Goal: Task Accomplishment & Management: Use online tool/utility

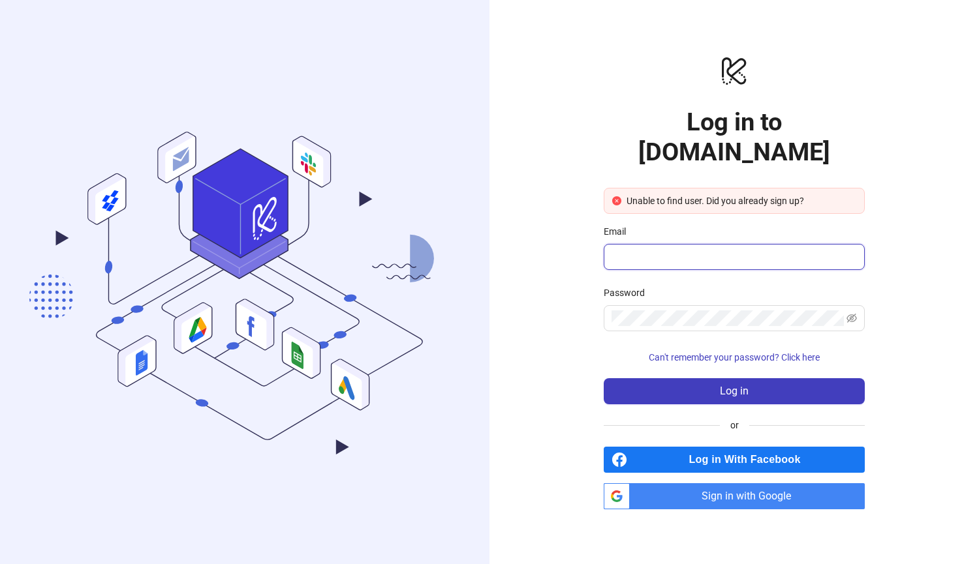
click at [679, 249] on input "Email" at bounding box center [732, 257] width 243 height 16
type input "**********"
click at [733, 483] on span "Sign in with Google" at bounding box center [750, 496] width 230 height 26
click at [686, 249] on input "Email" at bounding box center [732, 257] width 243 height 16
type input "**********"
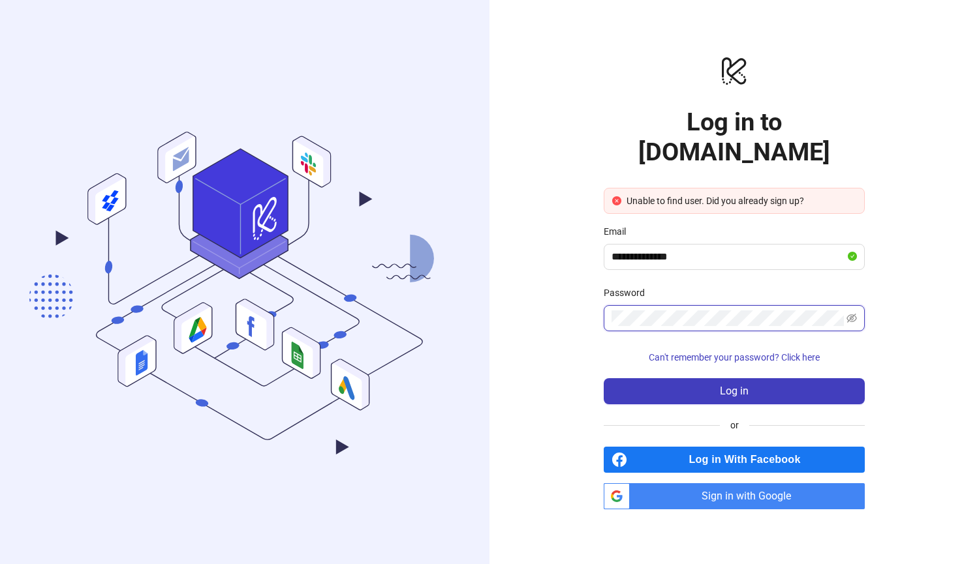
click at [603, 378] on button "Log in" at bounding box center [733, 391] width 261 height 26
click at [708, 347] on button "Can't remember your password? Click here" at bounding box center [733, 357] width 261 height 21
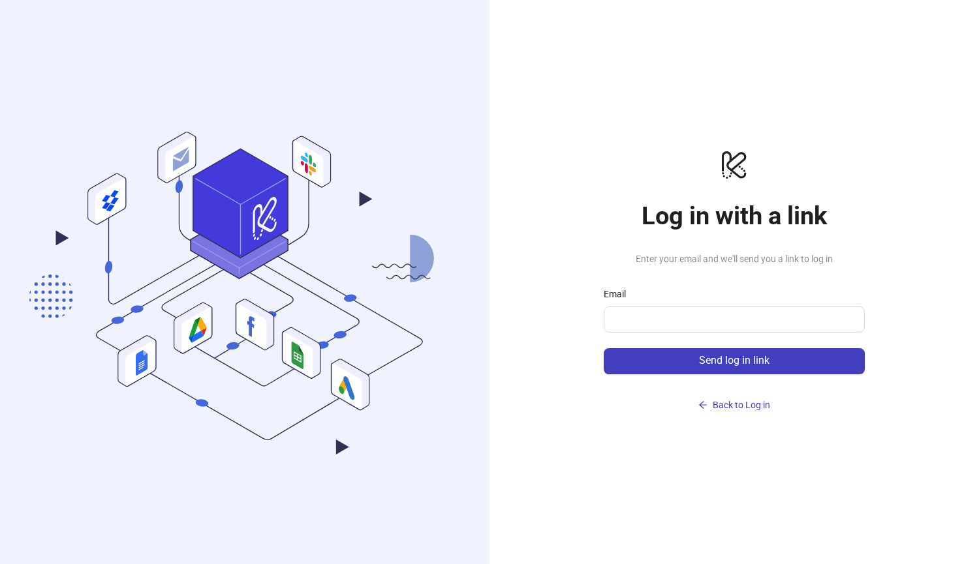
click at [690, 299] on div "Email" at bounding box center [733, 297] width 261 height 20
click at [688, 312] on input "Email" at bounding box center [732, 320] width 243 height 16
type input "**********"
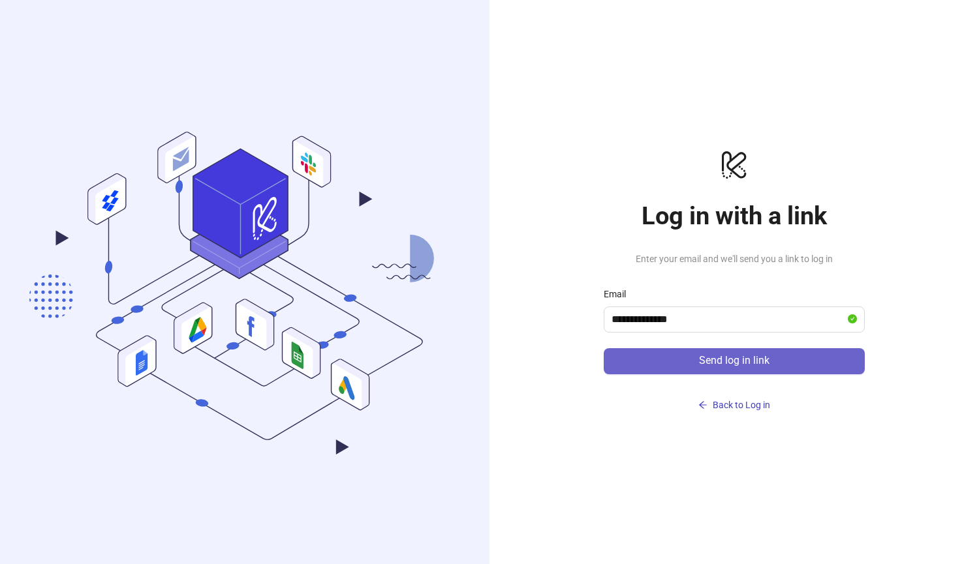
click at [709, 356] on span "Send log in link" at bounding box center [734, 361] width 70 height 12
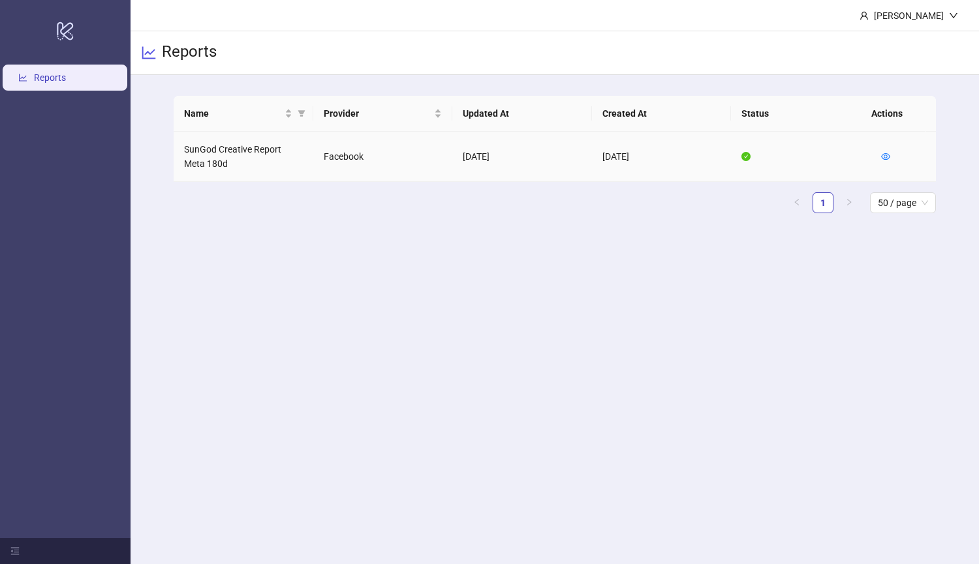
click at [250, 151] on td "SunGod Creative Report Meta 180d" at bounding box center [244, 157] width 140 height 50
click at [888, 154] on icon "eye" at bounding box center [885, 156] width 9 height 7
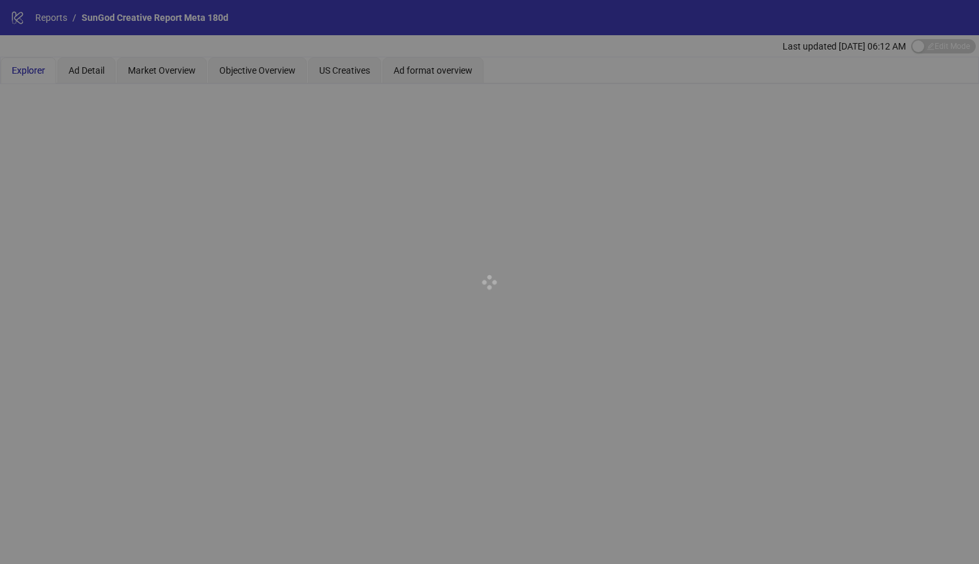
click at [481, 337] on div at bounding box center [489, 282] width 979 height 564
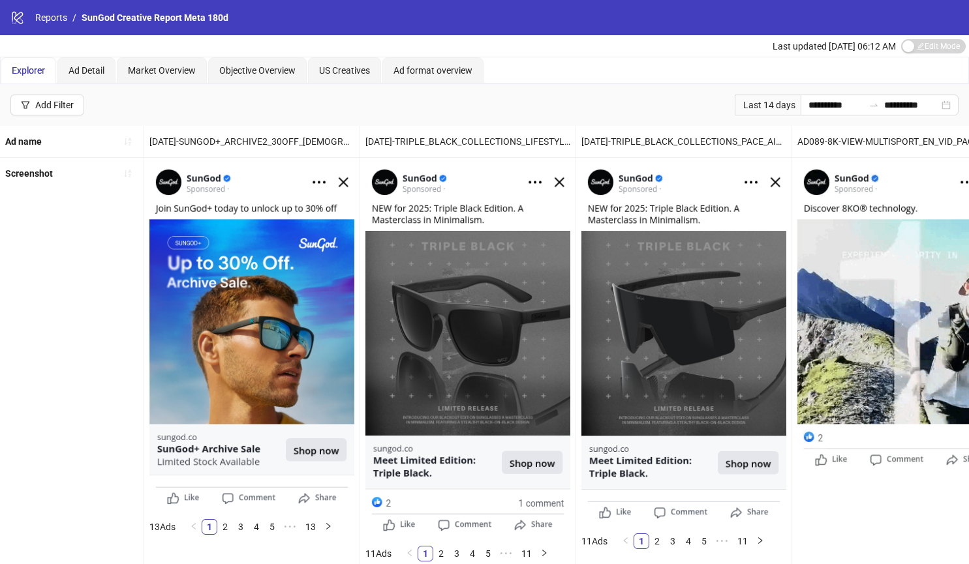
click at [615, 338] on img at bounding box center [683, 342] width 205 height 359
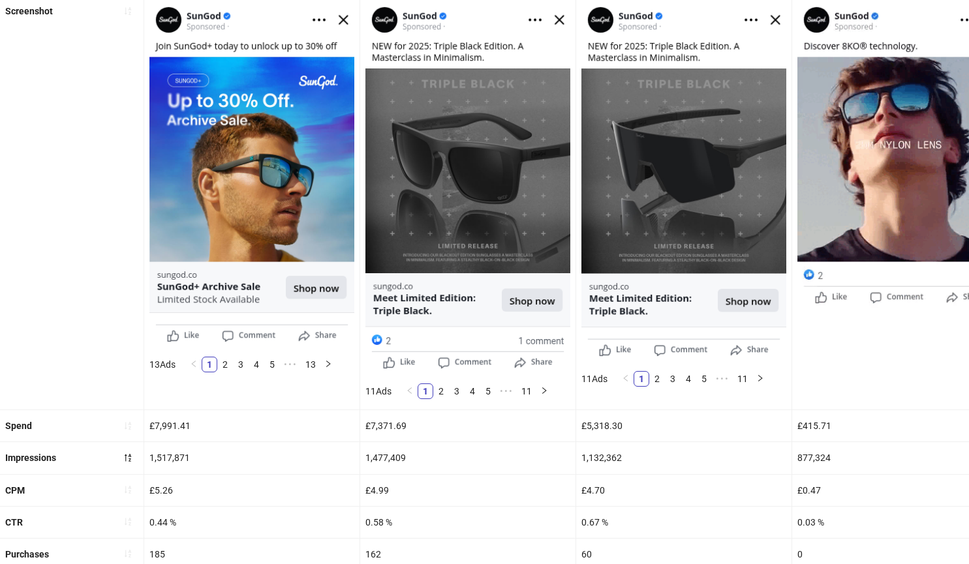
scroll to position [162, 0]
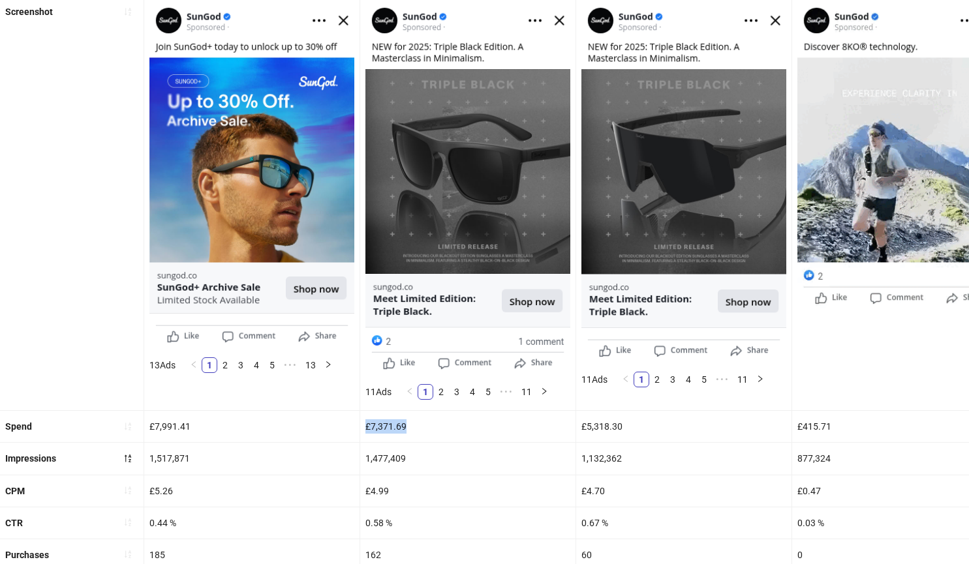
drag, startPoint x: 417, startPoint y: 430, endPoint x: 366, endPoint y: 426, distance: 51.7
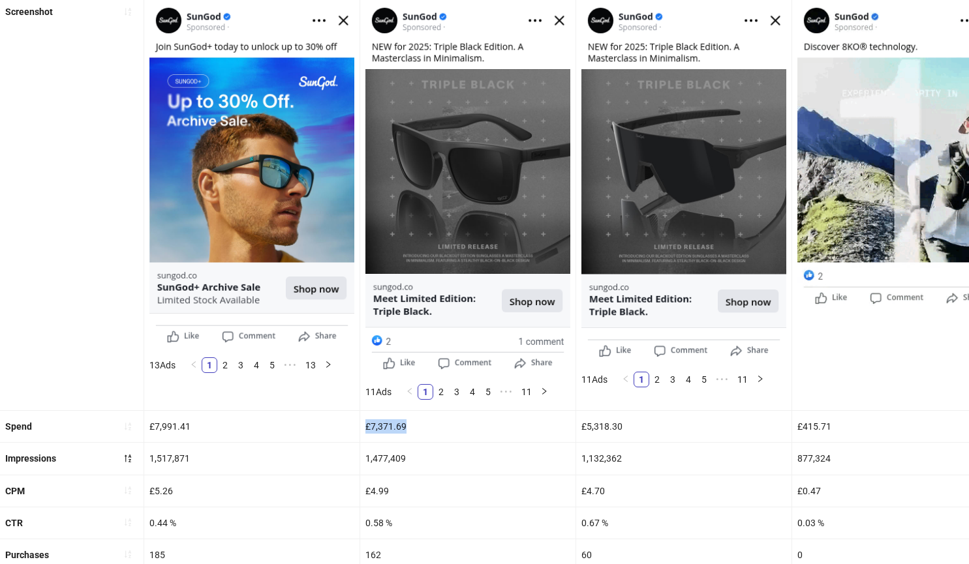
click at [366, 426] on div "£7,371.69" at bounding box center [467, 426] width 215 height 31
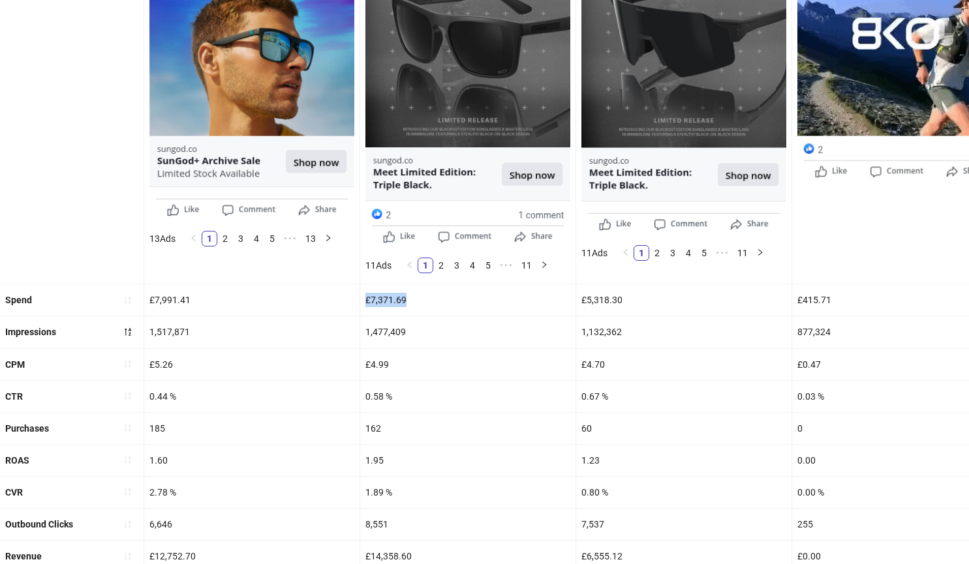
scroll to position [289, 0]
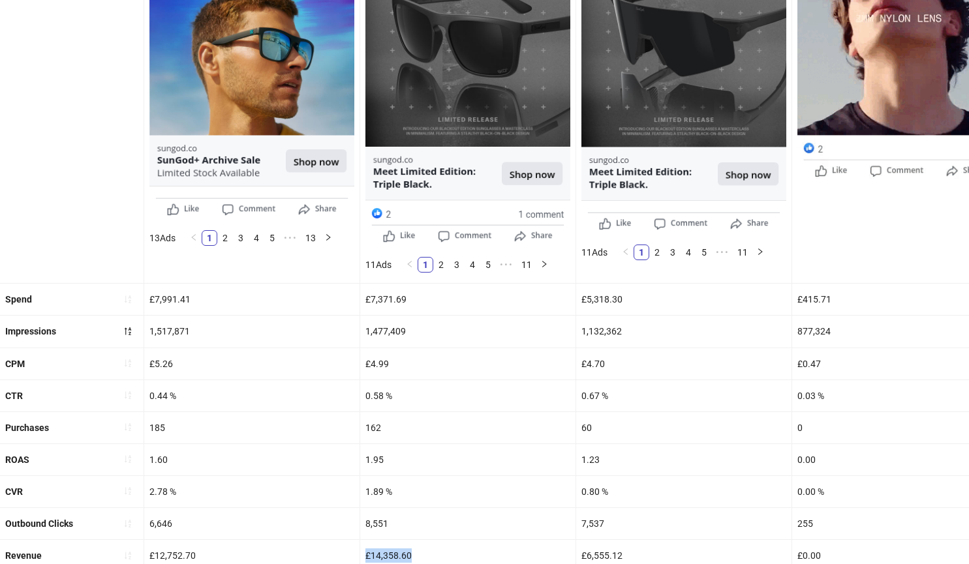
drag, startPoint x: 417, startPoint y: 556, endPoint x: 359, endPoint y: 556, distance: 58.1
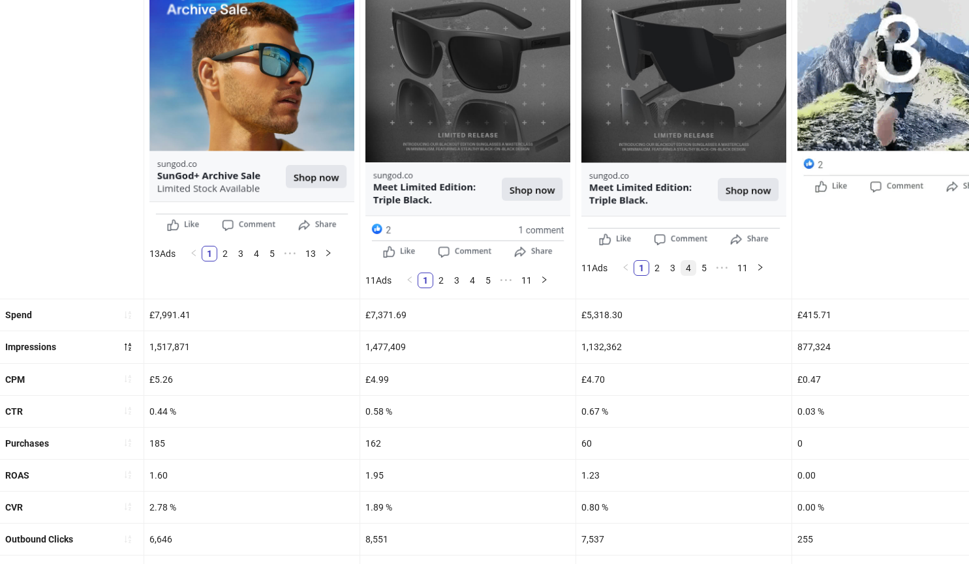
scroll to position [273, 0]
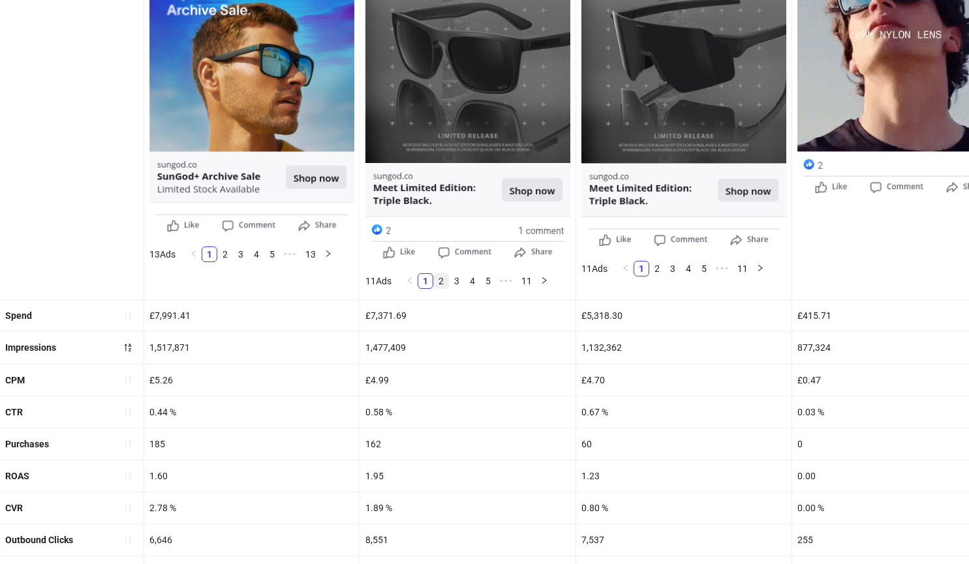
click at [445, 284] on link "2" at bounding box center [441, 281] width 14 height 14
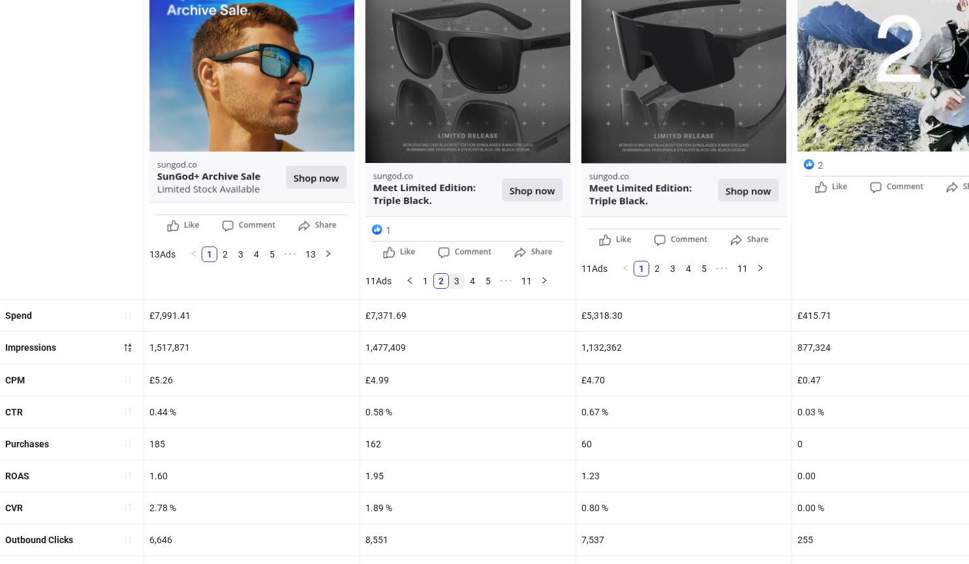
click at [462, 282] on link "3" at bounding box center [456, 281] width 14 height 14
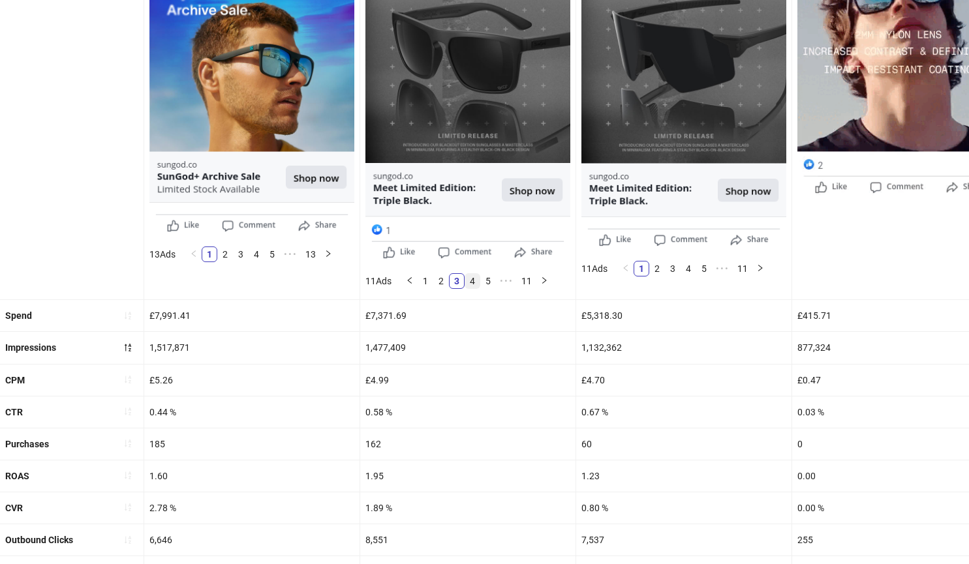
click at [471, 282] on link "4" at bounding box center [472, 281] width 14 height 14
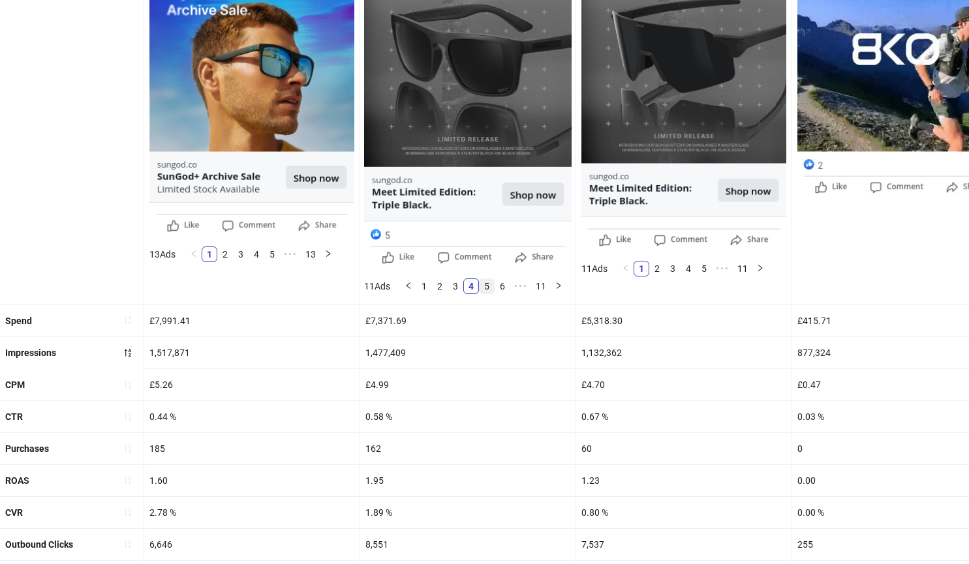
click at [491, 289] on link "5" at bounding box center [486, 286] width 14 height 14
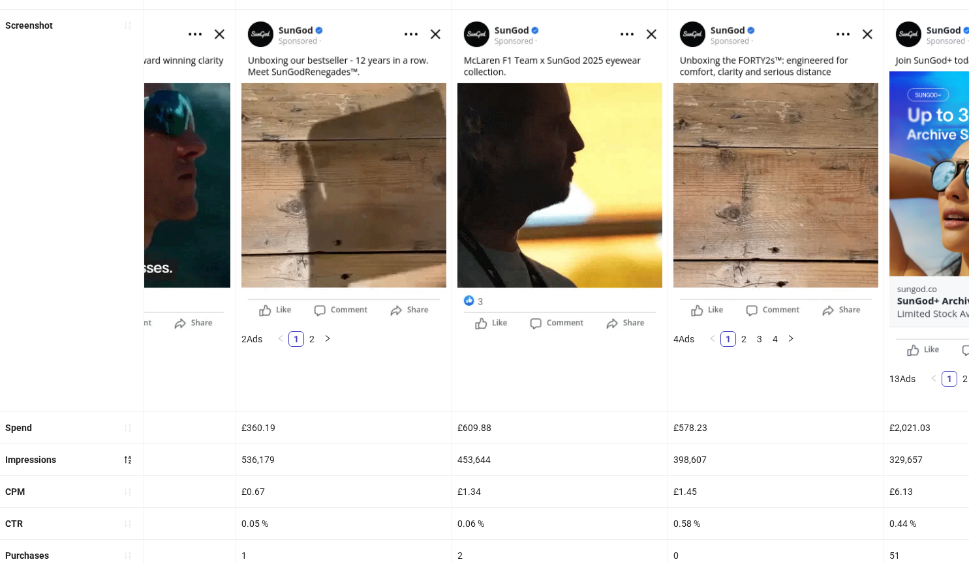
scroll to position [147, 0]
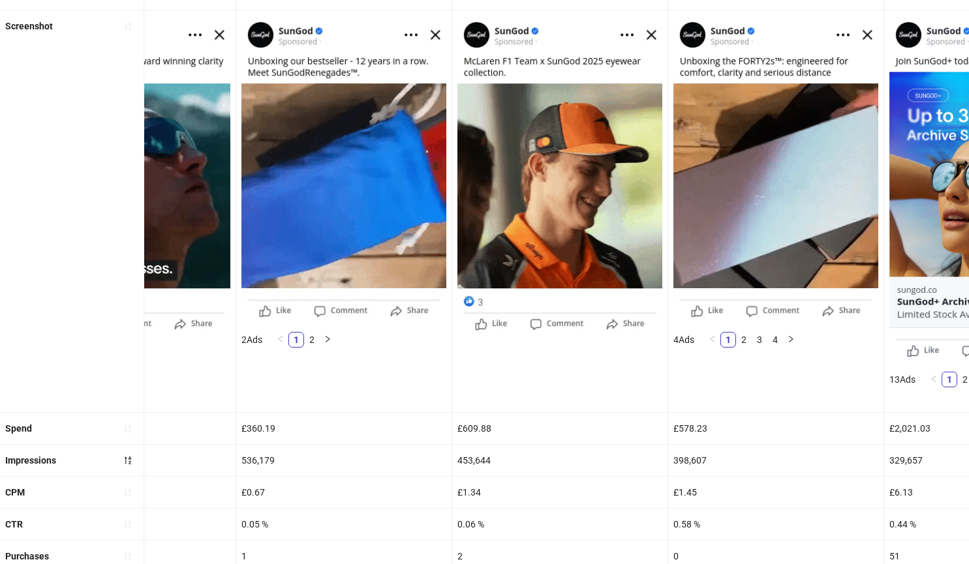
click at [304, 69] on img at bounding box center [343, 169] width 205 height 306
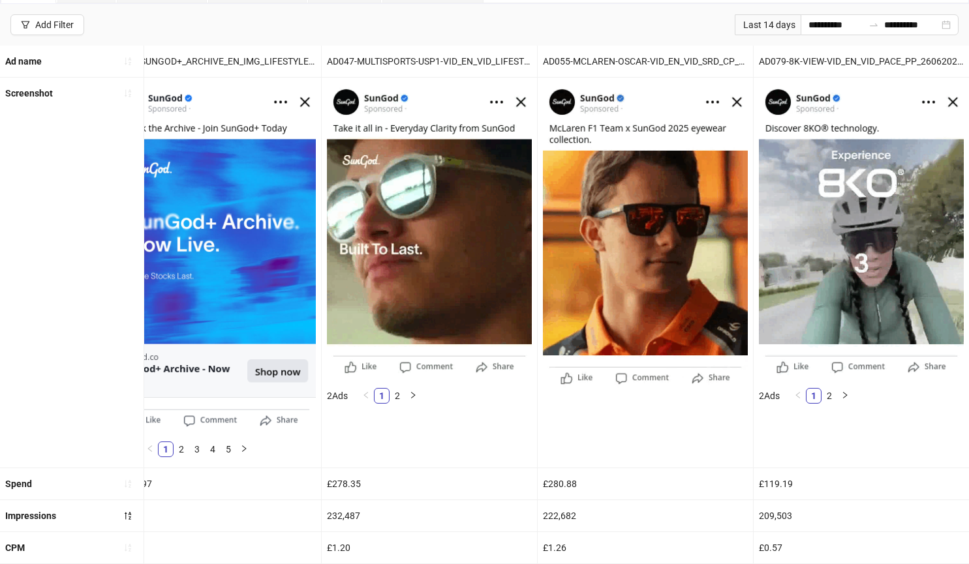
scroll to position [0, 3493]
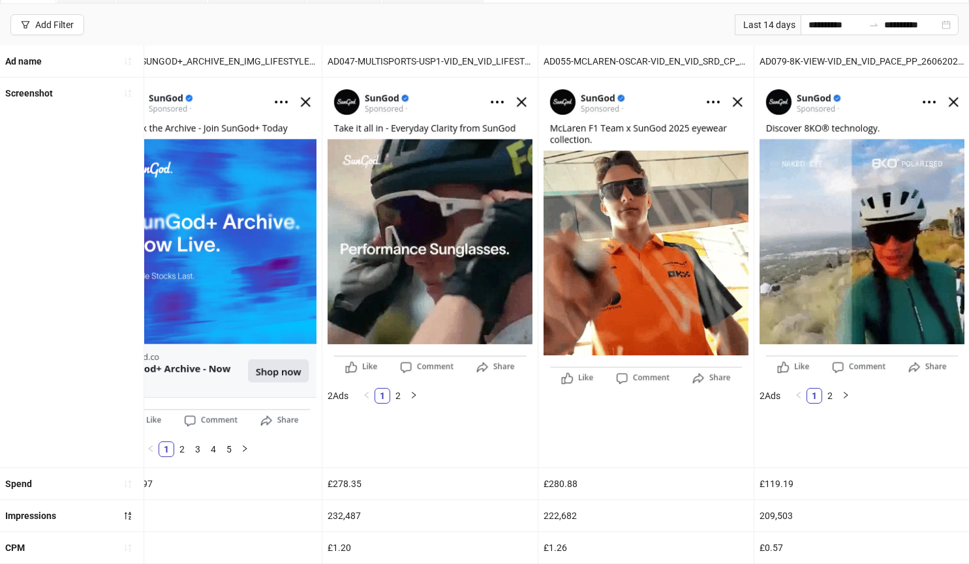
click at [735, 320] on img at bounding box center [645, 236] width 205 height 306
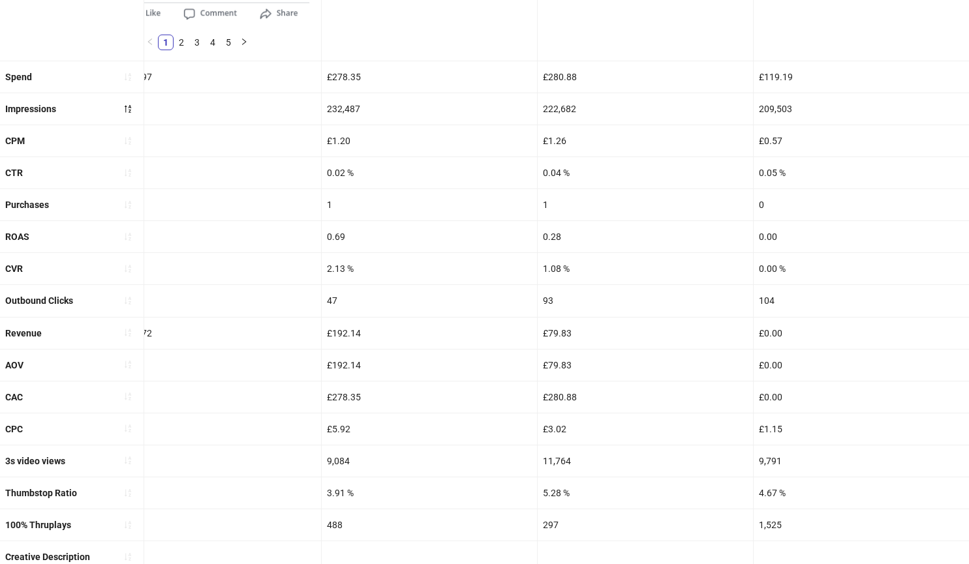
scroll to position [527, 0]
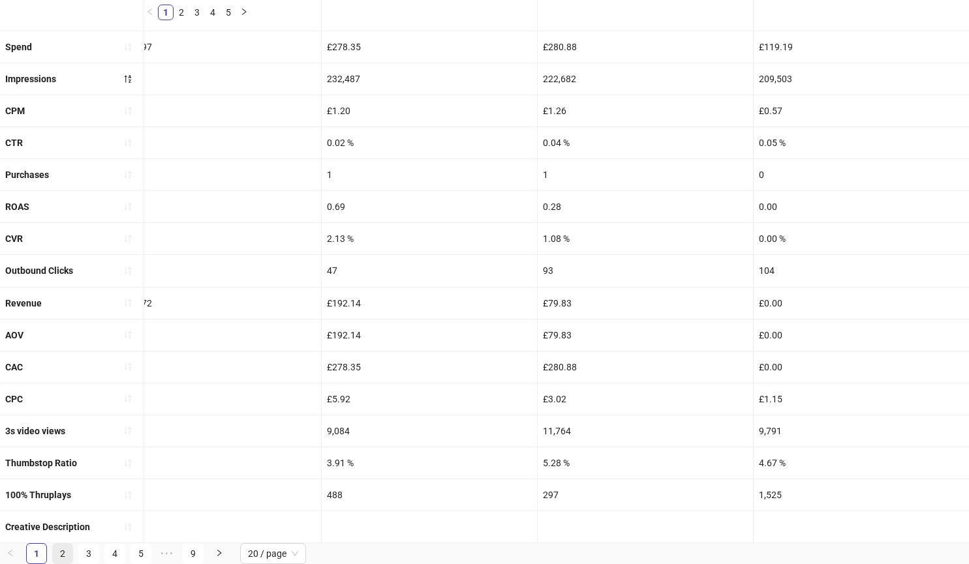
click at [58, 551] on link "2" at bounding box center [63, 554] width 20 height 20
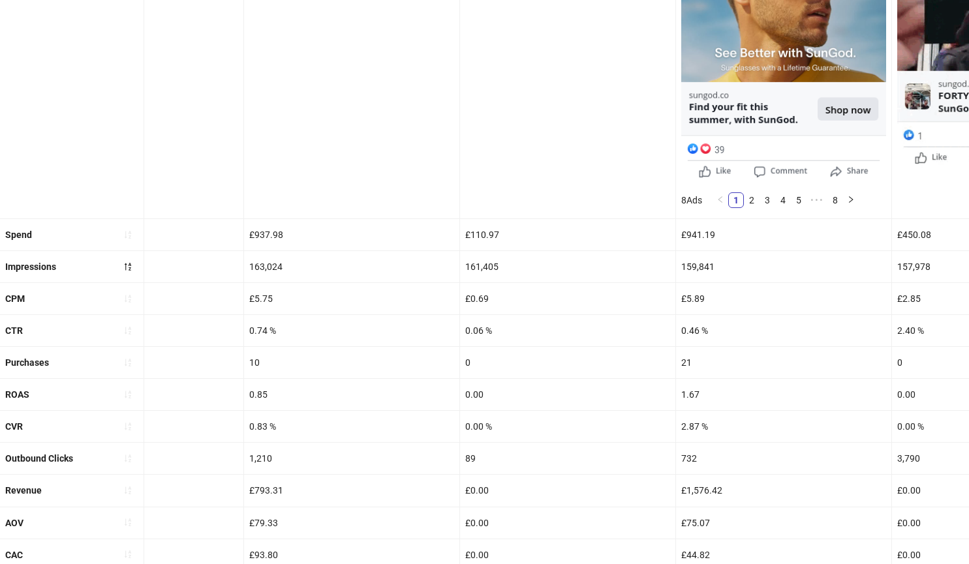
scroll to position [366, 0]
click at [130, 494] on icon "sort-ascending" at bounding box center [127, 489] width 9 height 9
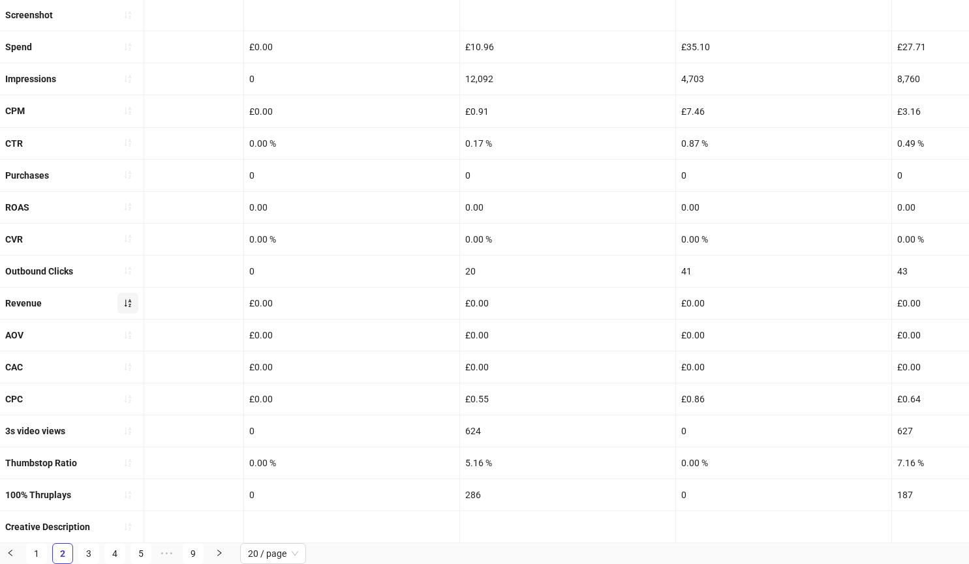
scroll to position [193, 0]
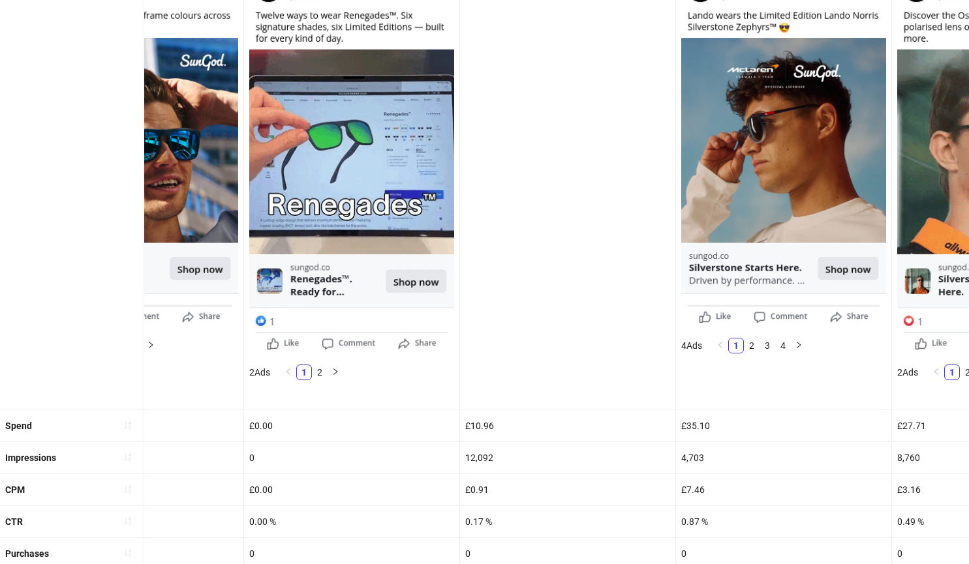
scroll to position [366, 0]
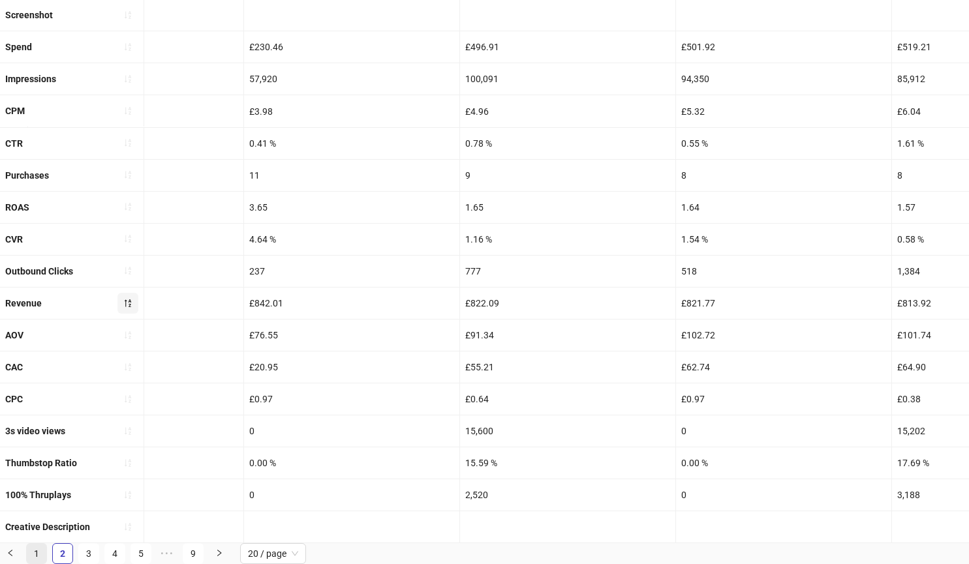
click at [32, 557] on div "**********" at bounding box center [484, 245] width 969 height 639
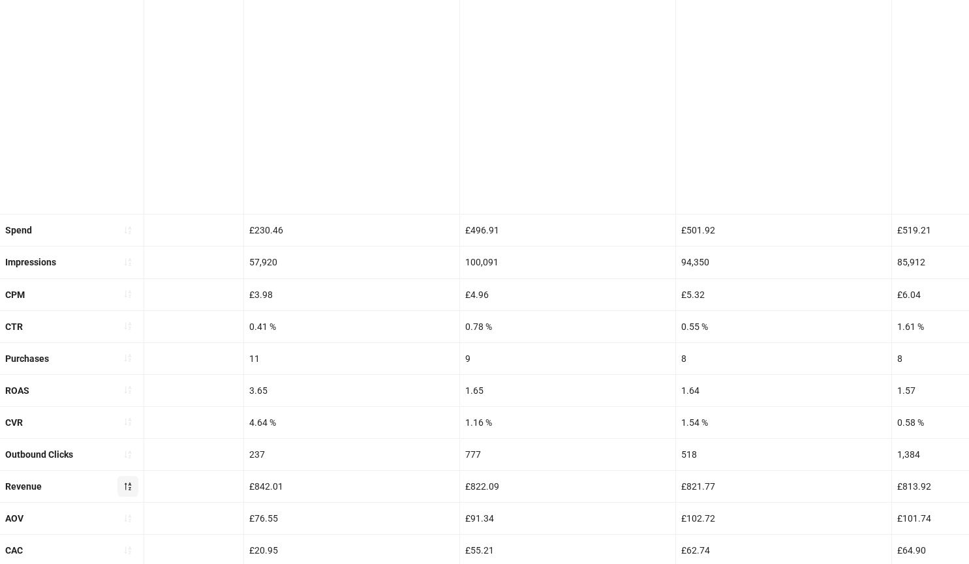
scroll to position [551, 0]
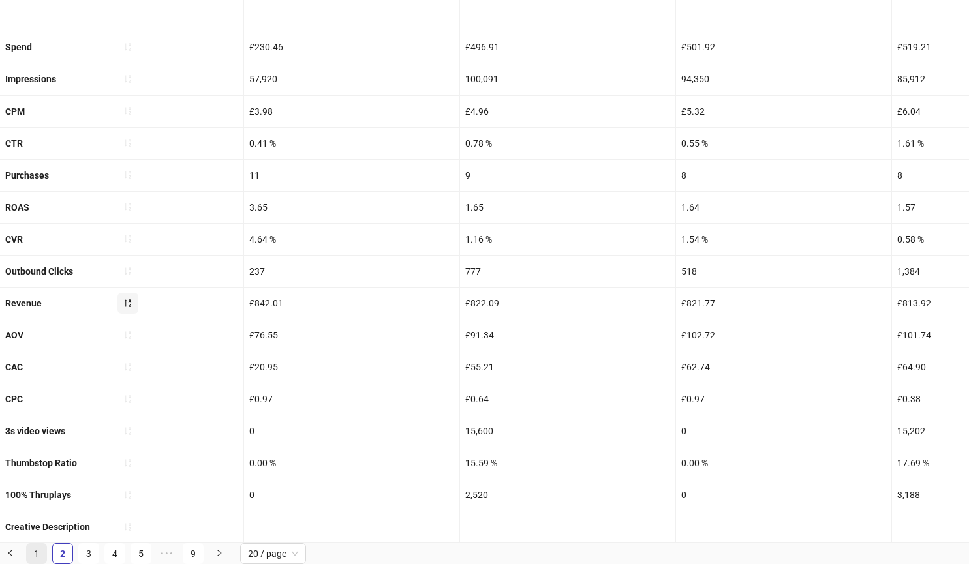
click at [30, 556] on link "1" at bounding box center [37, 554] width 20 height 20
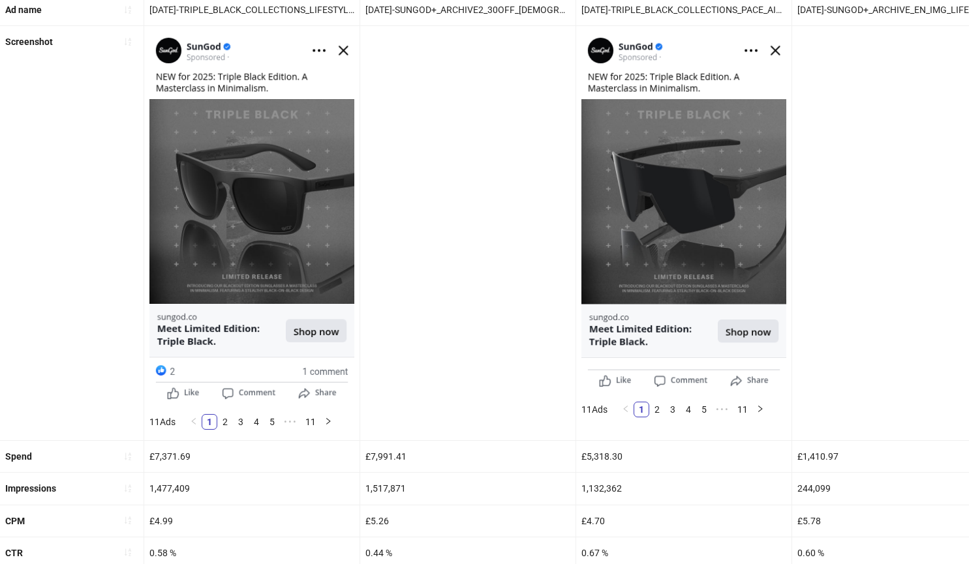
scroll to position [0, 0]
